Goal: Communication & Community: Answer question/provide support

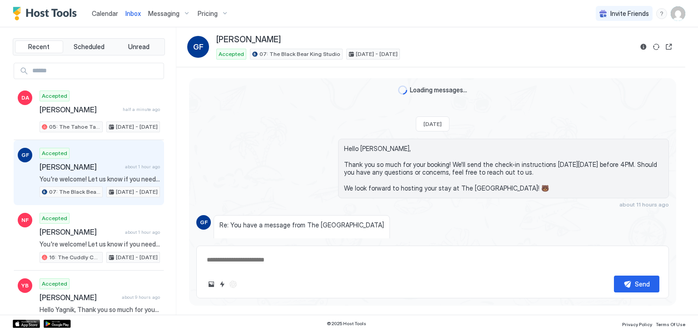
scroll to position [114, 0]
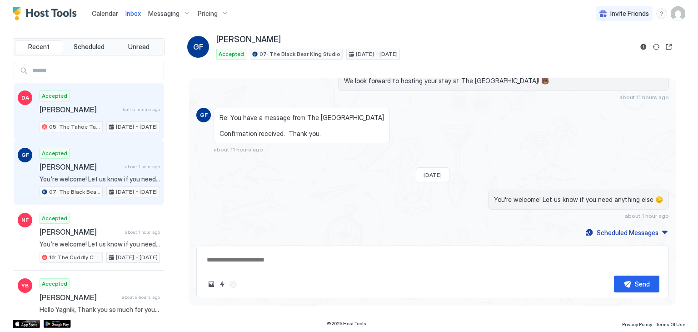
click at [142, 106] on span "half a minute ago" at bounding box center [141, 109] width 37 height 6
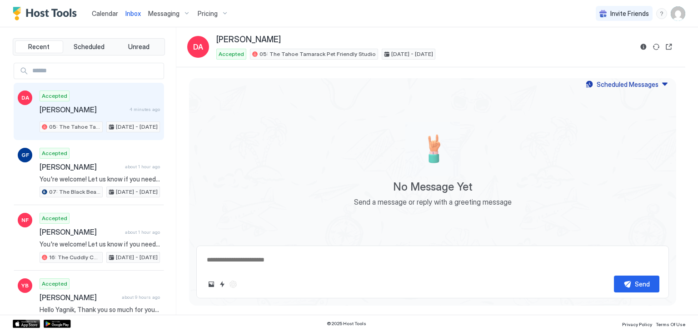
type textarea "*"
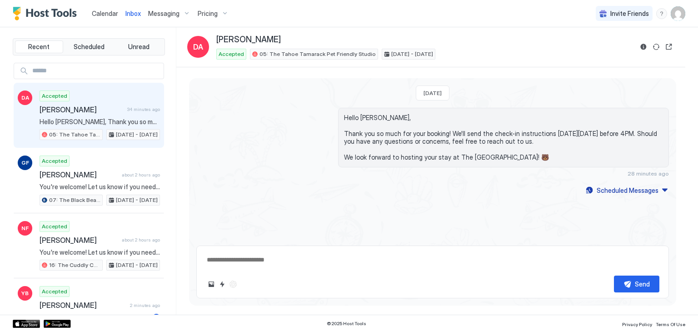
type textarea "*"
